Goal: Task Accomplishment & Management: Manage account settings

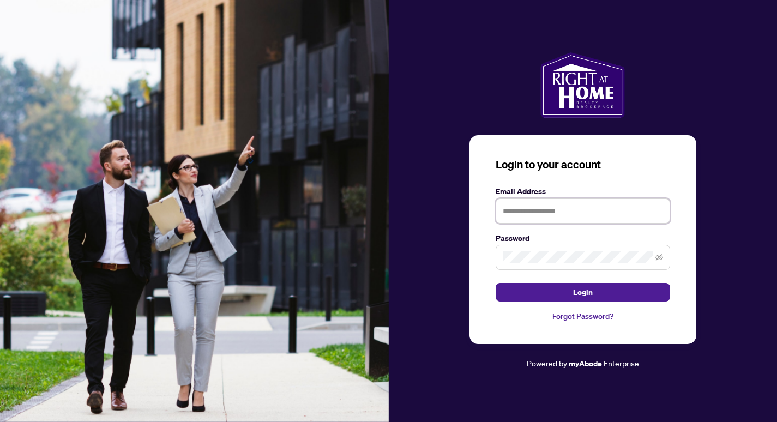
click at [592, 215] on input "text" at bounding box center [583, 210] width 174 height 25
type input "**********"
click at [496, 283] on button "Login" at bounding box center [583, 292] width 174 height 19
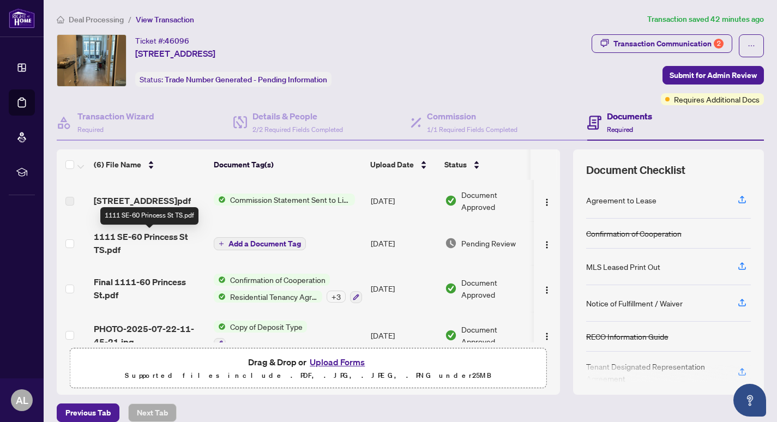
click at [157, 237] on span "1111 SE-60 Princess St TS.pdf" at bounding box center [149, 243] width 111 height 26
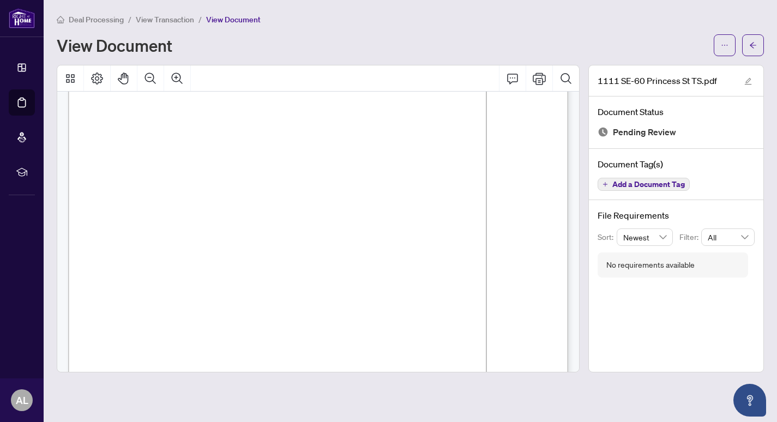
scroll to position [162, 0]
click at [721, 46] on icon "ellipsis" at bounding box center [725, 45] width 8 height 8
click at [675, 66] on span "Download" at bounding box center [685, 69] width 83 height 12
click at [753, 44] on icon "arrow-left" at bounding box center [753, 45] width 8 height 8
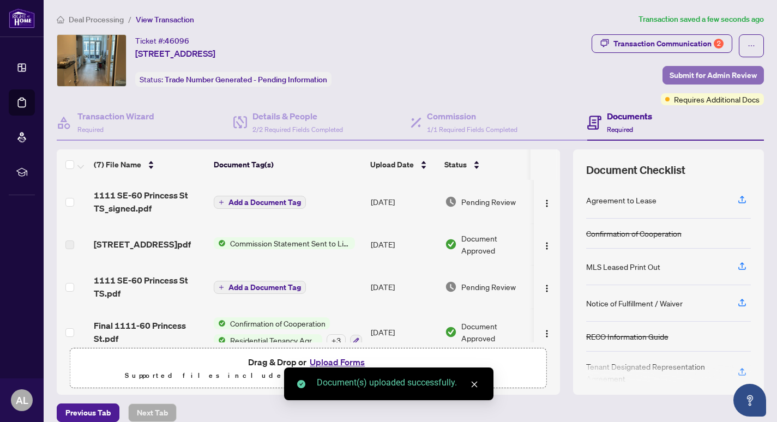
click at [688, 76] on span "Submit for Admin Review" at bounding box center [712, 75] width 87 height 17
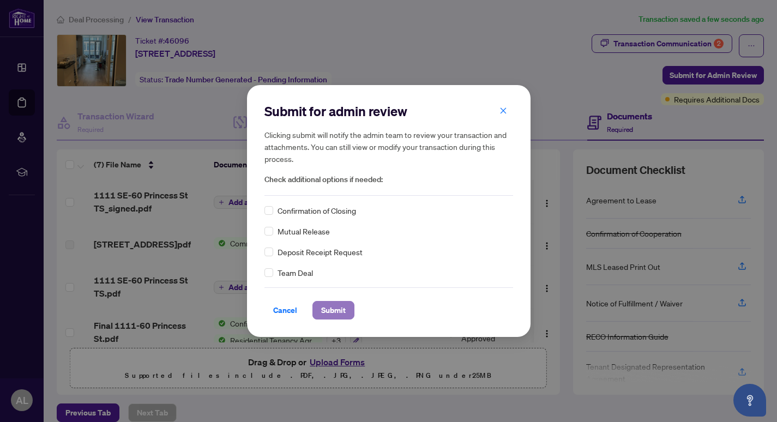
click at [345, 315] on span "Submit" at bounding box center [333, 309] width 25 height 17
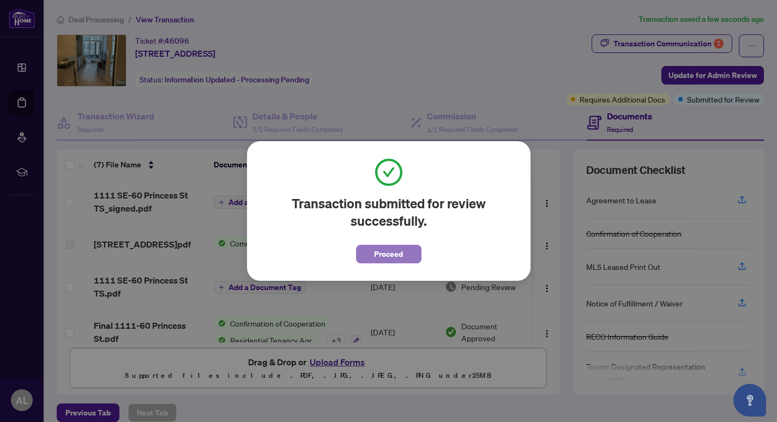
click at [393, 254] on span "Proceed" at bounding box center [388, 253] width 29 height 17
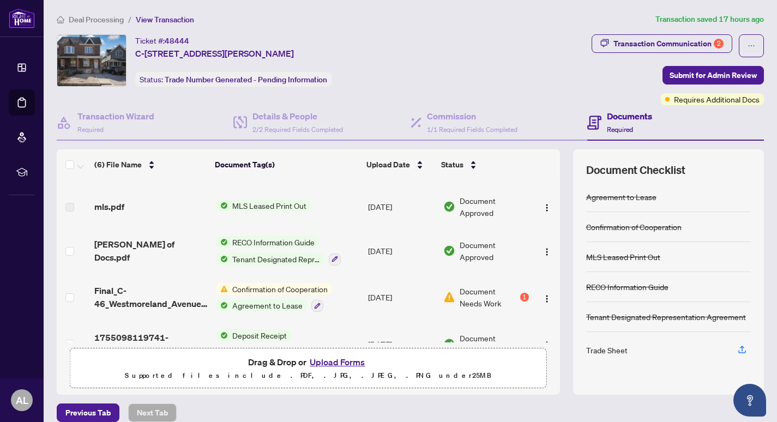
scroll to position [111, 0]
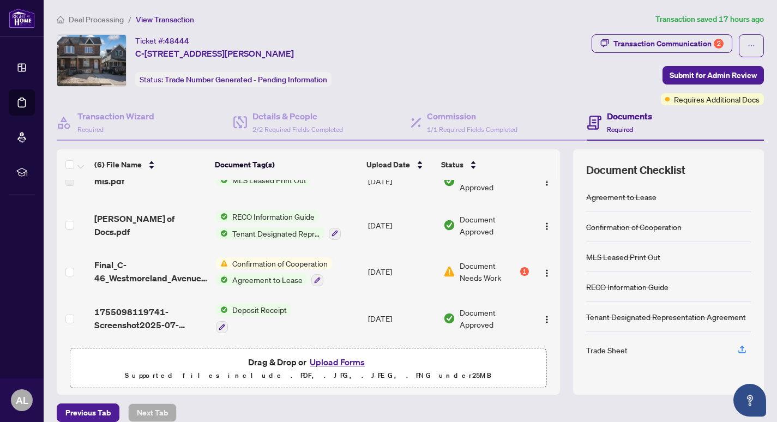
click at [247, 261] on span "Confirmation of Cooperation" at bounding box center [280, 263] width 104 height 12
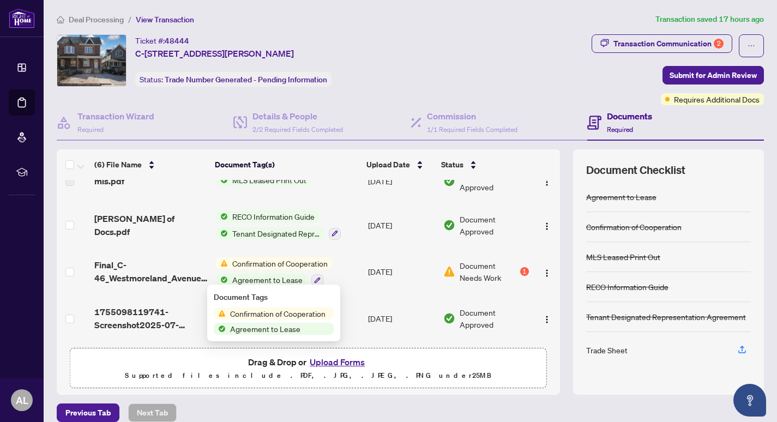
click at [182, 265] on span "Final_C-46_Westmoreland_Avenue__Lease_Agreement.pdf" at bounding box center [150, 271] width 113 height 26
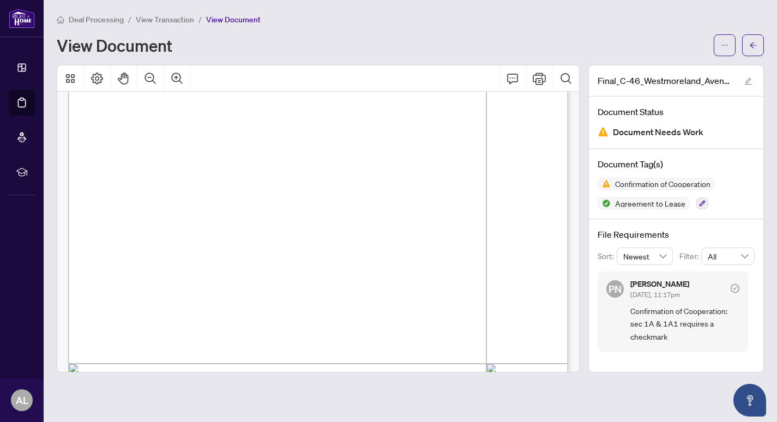
scroll to position [125, 0]
click at [744, 39] on button "button" at bounding box center [753, 45] width 22 height 22
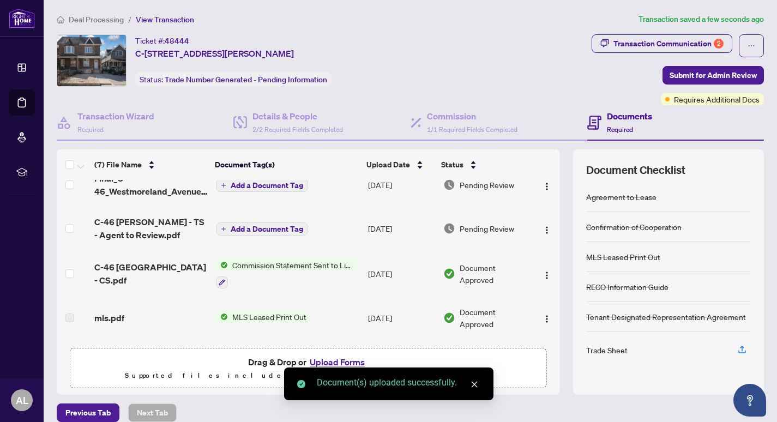
scroll to position [18, 0]
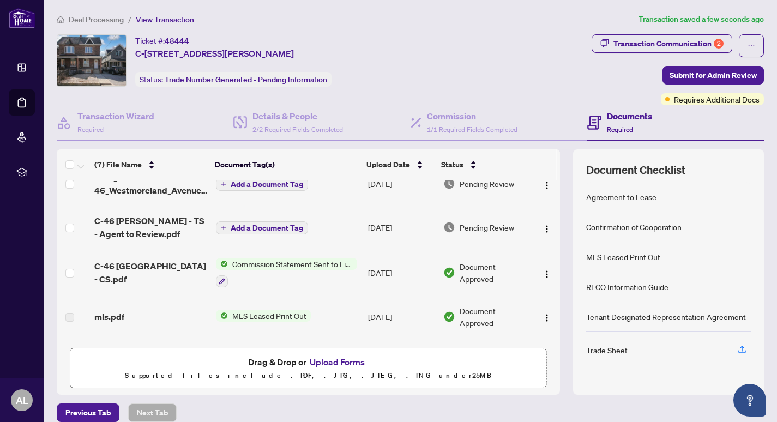
click at [167, 226] on span "C-46 [PERSON_NAME] - TS - Agent to Review.pdf" at bounding box center [150, 227] width 113 height 26
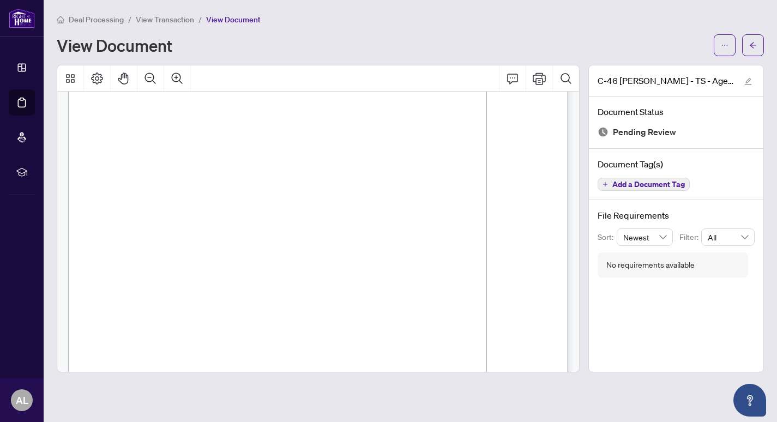
scroll to position [58, 0]
click at [725, 43] on icon "ellipsis" at bounding box center [725, 45] width 8 height 8
click at [668, 69] on span "Download" at bounding box center [685, 69] width 83 height 12
click at [758, 44] on button "button" at bounding box center [753, 45] width 22 height 22
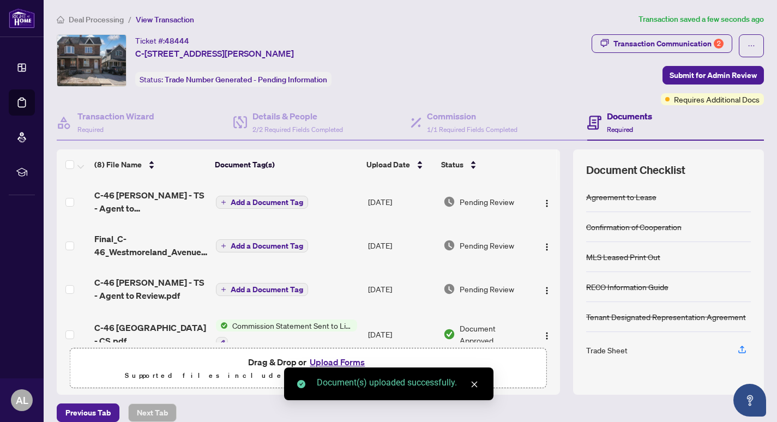
click at [274, 201] on span "Add a Document Tag" at bounding box center [267, 202] width 73 height 8
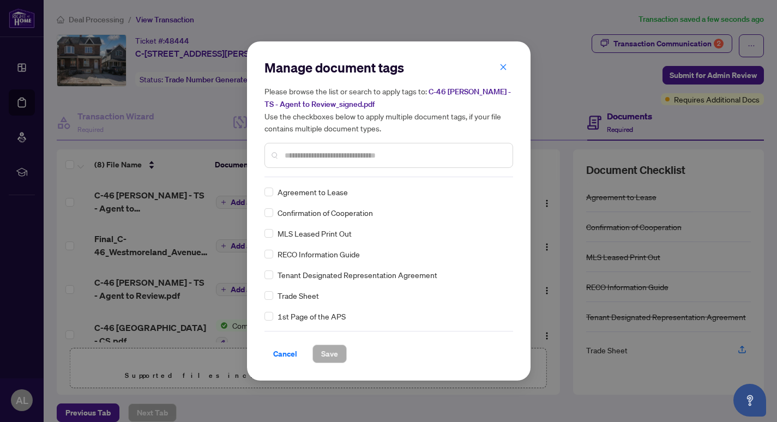
click at [333, 158] on input "text" at bounding box center [394, 155] width 219 height 12
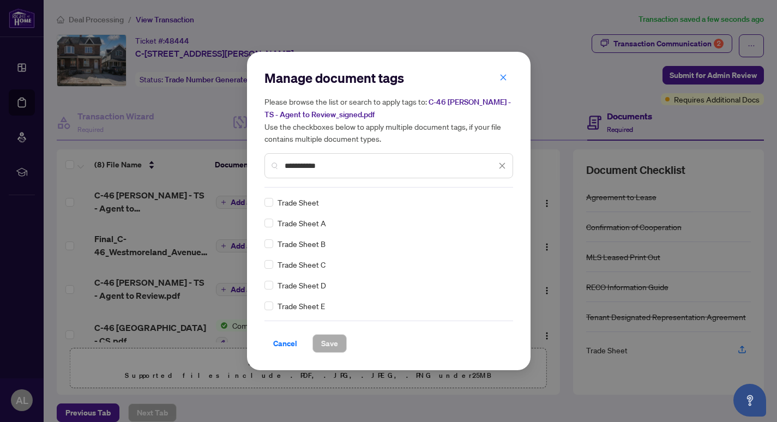
type input "**********"
click at [328, 343] on span "Save" at bounding box center [329, 343] width 17 height 17
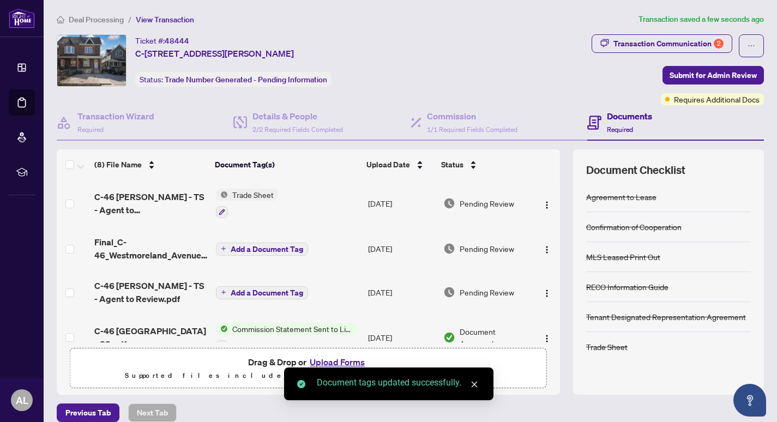
click at [266, 249] on span "Add a Document Tag" at bounding box center [267, 249] width 73 height 8
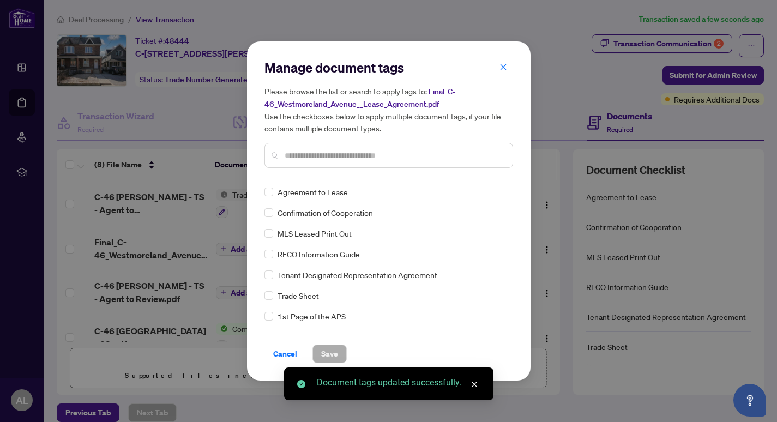
click at [330, 154] on input "text" at bounding box center [394, 155] width 219 height 12
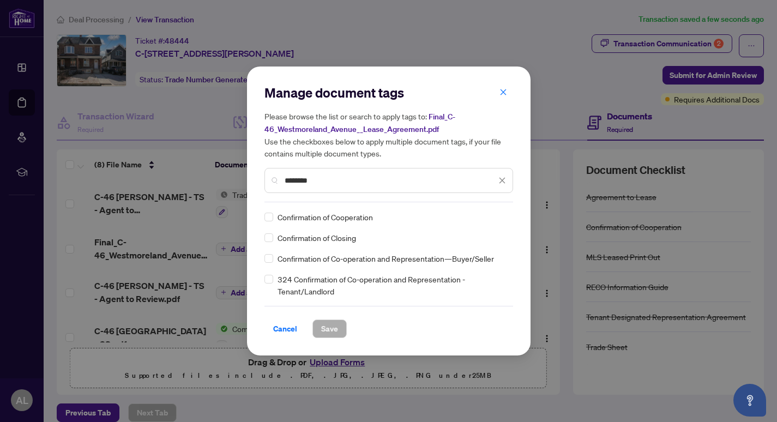
type input "********"
click at [328, 333] on span "Save" at bounding box center [329, 328] width 17 height 17
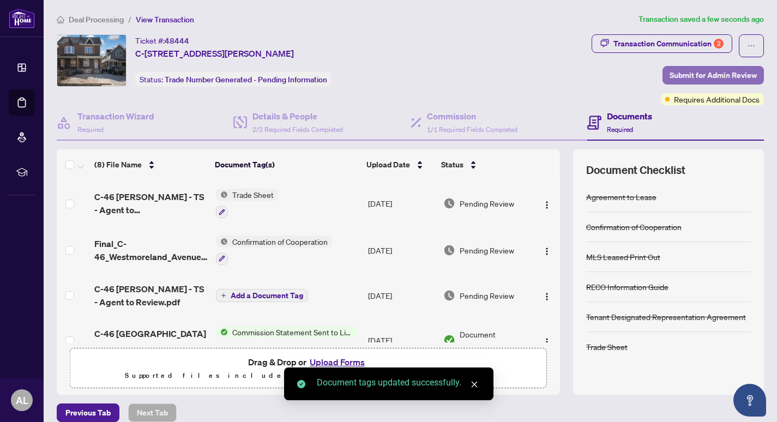
click at [686, 76] on span "Submit for Admin Review" at bounding box center [712, 75] width 87 height 17
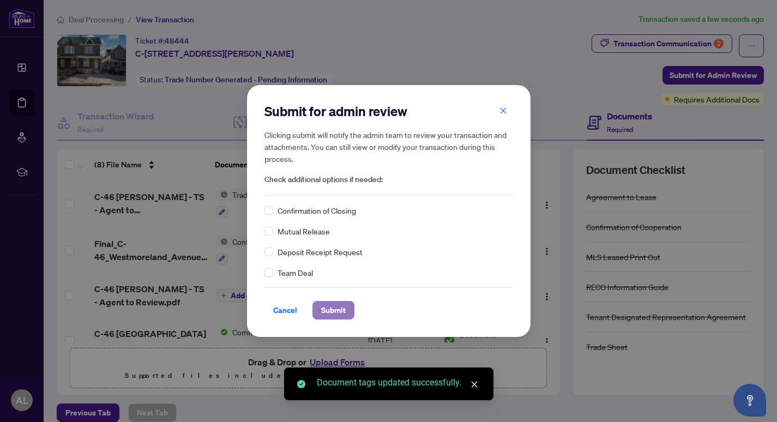
click at [338, 306] on span "Submit" at bounding box center [333, 309] width 25 height 17
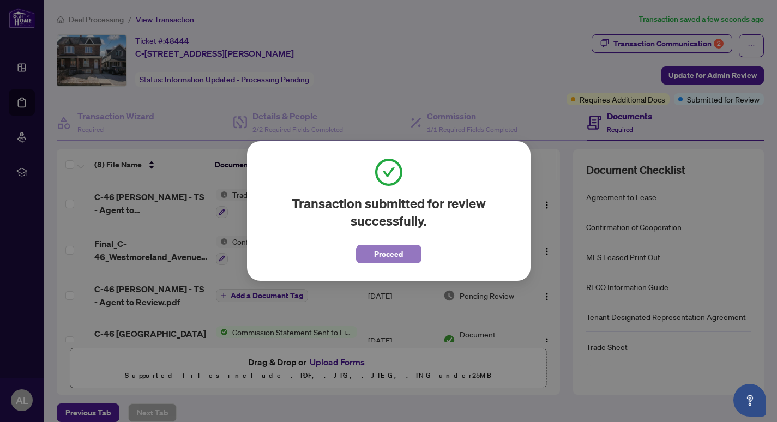
click at [371, 257] on button "Proceed" at bounding box center [388, 254] width 65 height 19
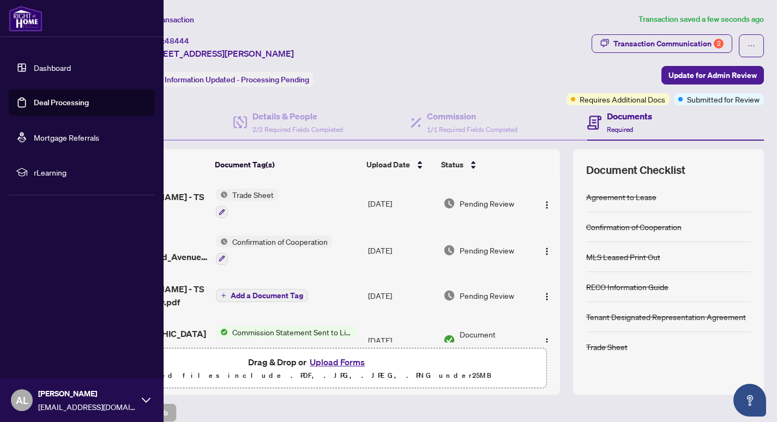
click at [47, 67] on link "Dashboard" at bounding box center [52, 68] width 37 height 10
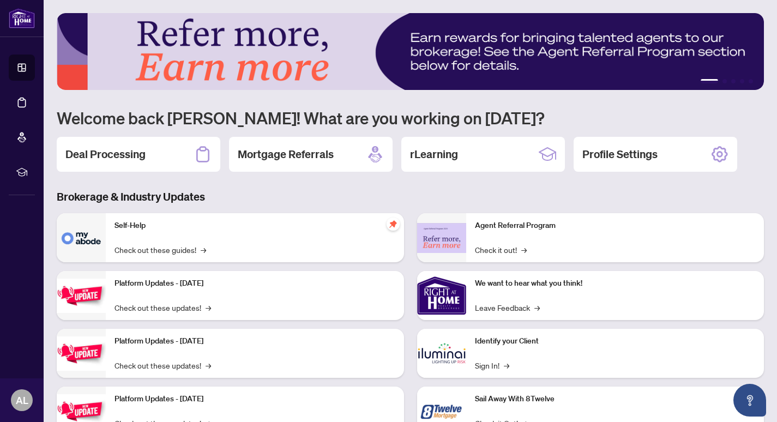
click at [147, 134] on div "1 2 3 4 5 Welcome back [PERSON_NAME]! What are you working on [DATE]? Deal Proc…" at bounding box center [410, 232] width 707 height 439
click at [141, 148] on h2 "Deal Processing" at bounding box center [105, 154] width 80 height 15
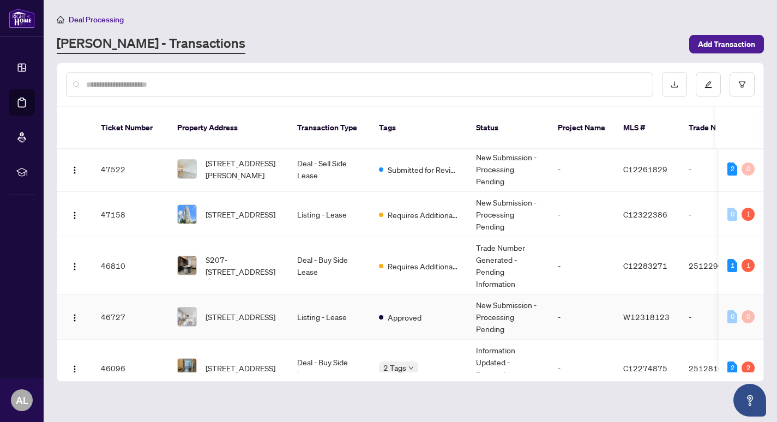
scroll to position [269, 0]
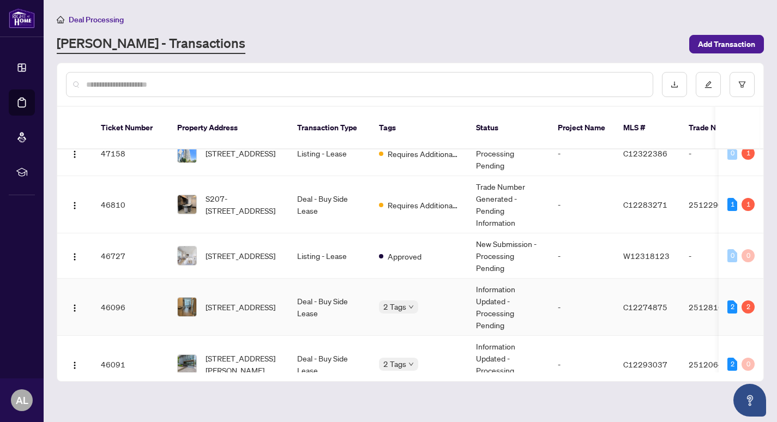
click at [267, 301] on span "[STREET_ADDRESS]" at bounding box center [241, 307] width 70 height 12
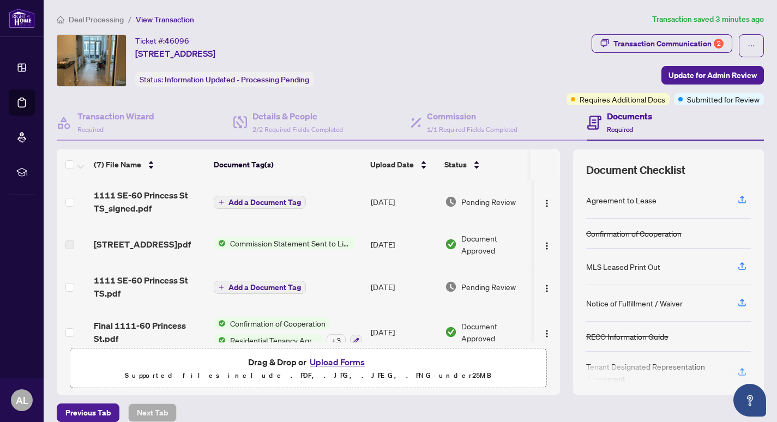
click at [274, 201] on span "Add a Document Tag" at bounding box center [264, 202] width 73 height 8
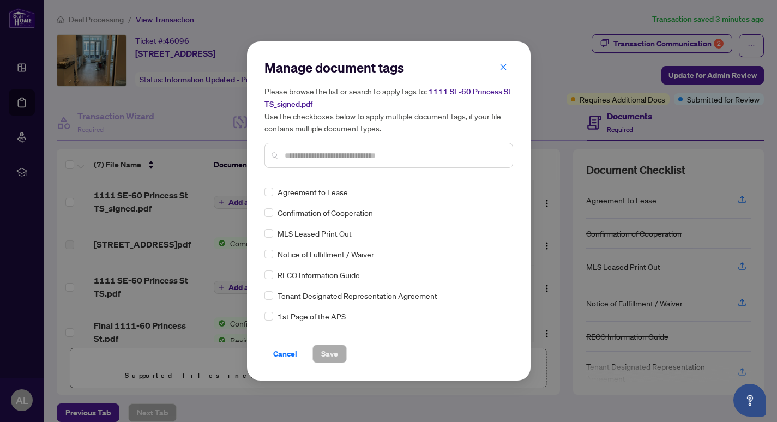
click at [343, 156] on input "text" at bounding box center [394, 155] width 219 height 12
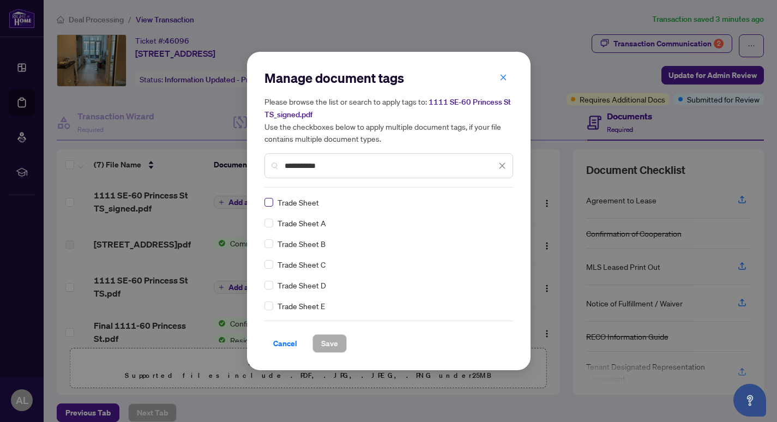
type input "**********"
click at [334, 342] on span "Save" at bounding box center [329, 343] width 17 height 17
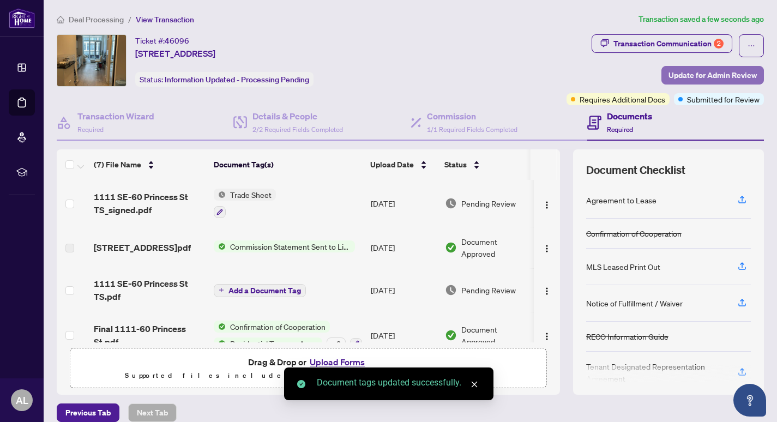
click at [694, 78] on span "Update for Admin Review" at bounding box center [712, 75] width 88 height 17
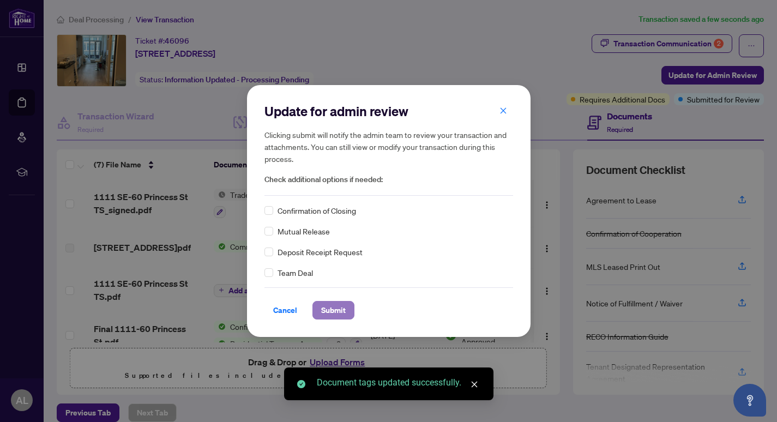
click at [338, 305] on span "Submit" at bounding box center [333, 309] width 25 height 17
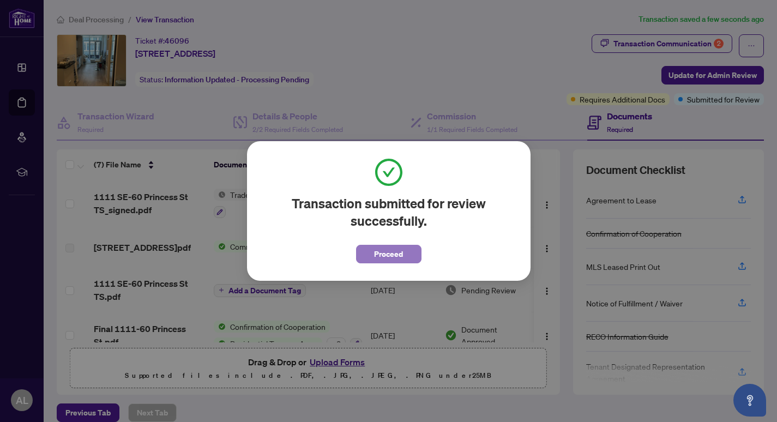
click at [367, 253] on button "Proceed" at bounding box center [388, 254] width 65 height 19
